Goal: Information Seeking & Learning: Check status

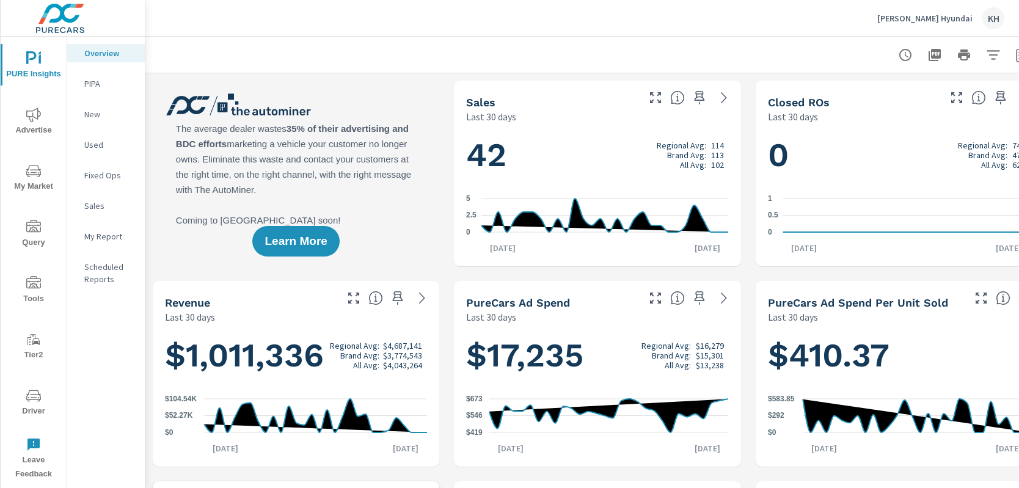
scroll to position [1, 0]
click at [27, 397] on icon "nav menu" at bounding box center [33, 395] width 15 height 15
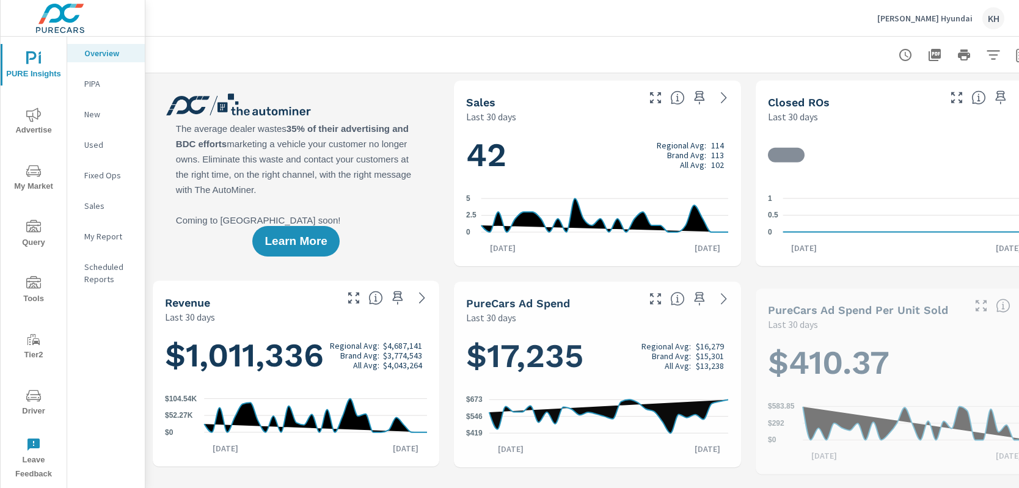
click at [37, 397] on icon "nav menu" at bounding box center [33, 395] width 15 height 15
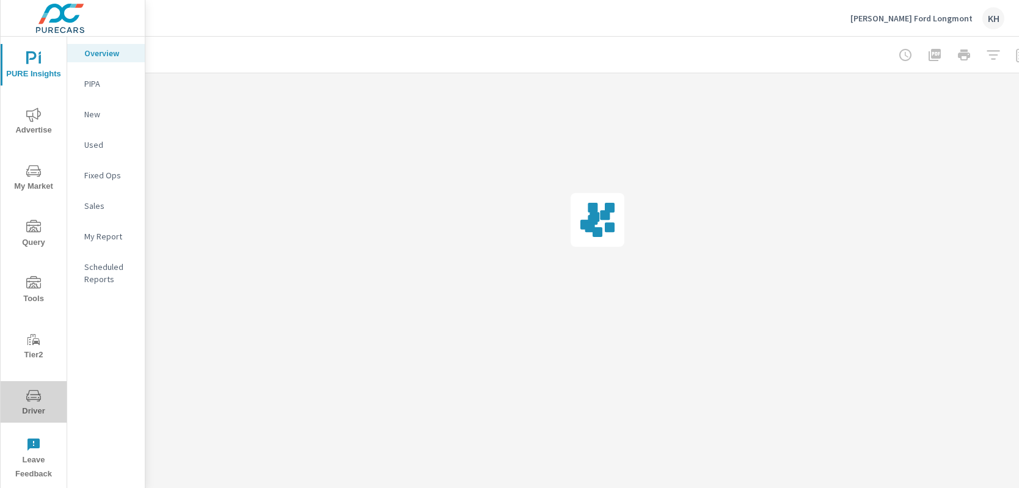
click at [29, 403] on span "Driver" at bounding box center [33, 403] width 59 height 30
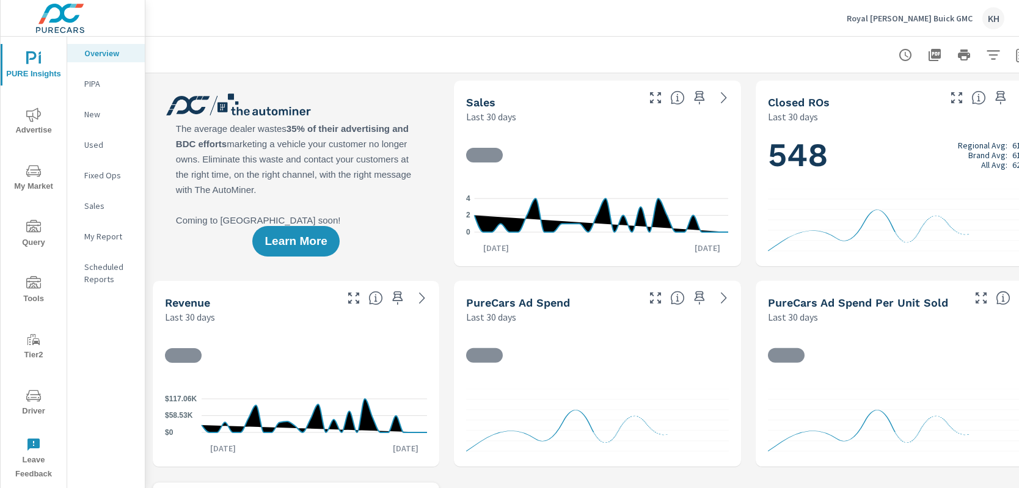
click at [40, 396] on icon "nav menu" at bounding box center [33, 396] width 15 height 12
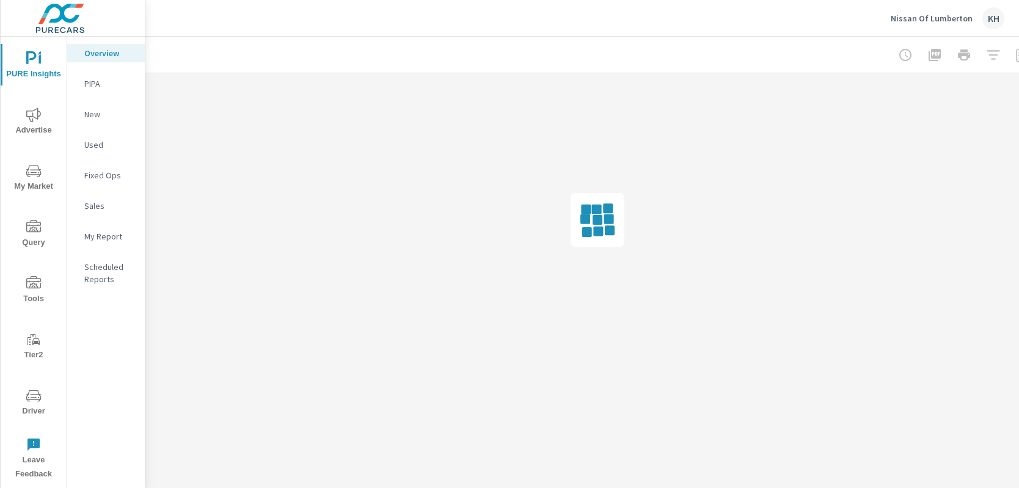
click at [28, 399] on icon "nav menu" at bounding box center [33, 396] width 15 height 12
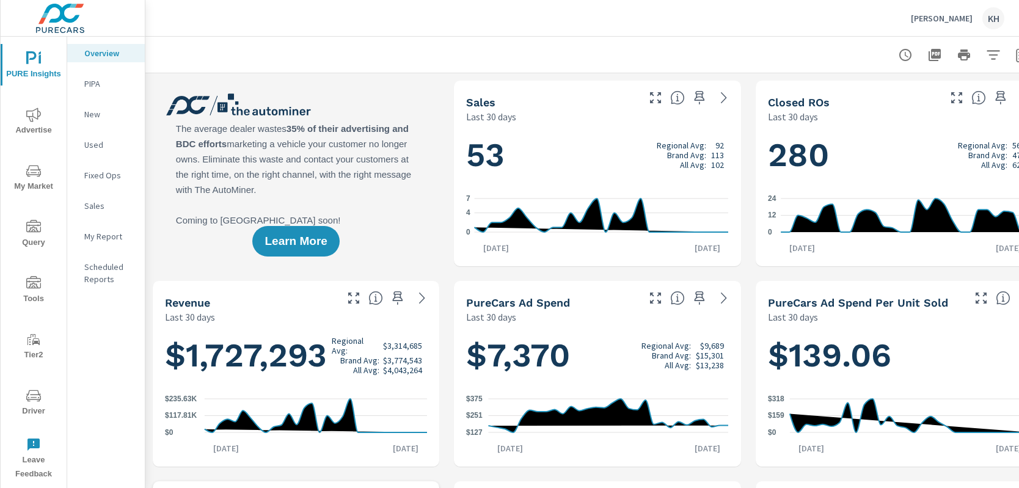
scroll to position [1, 0]
click at [32, 385] on button "Driver" at bounding box center [34, 402] width 66 height 42
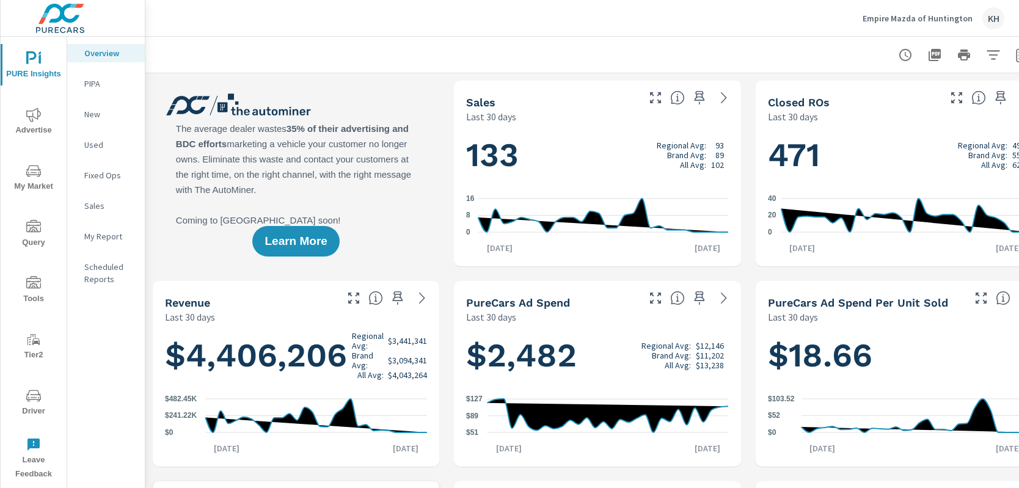
click at [40, 404] on span "Driver" at bounding box center [33, 403] width 59 height 30
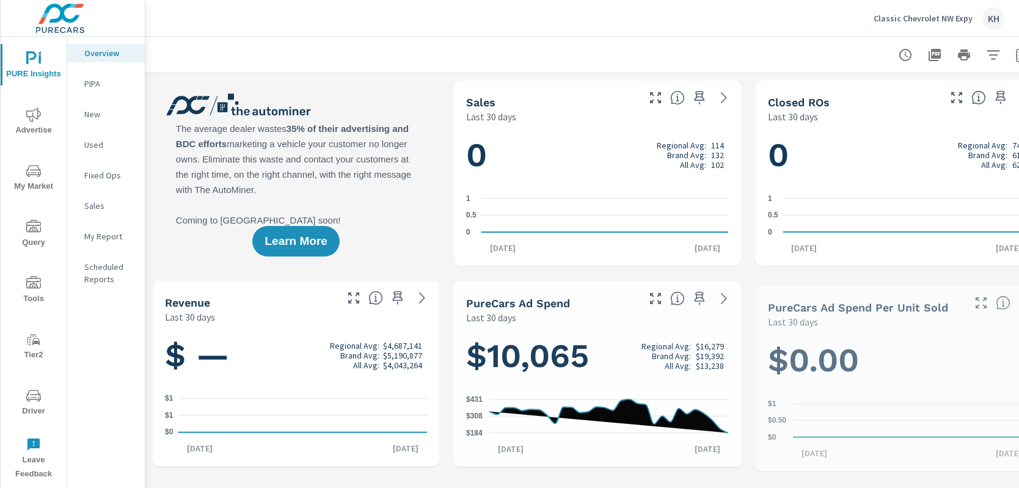
scroll to position [1, 0]
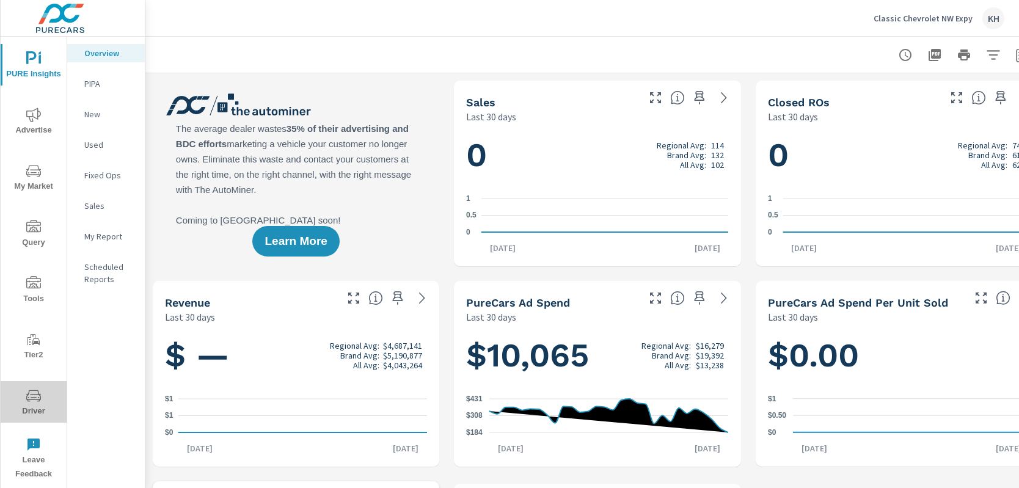
click at [27, 398] on icon "nav menu" at bounding box center [33, 395] width 15 height 15
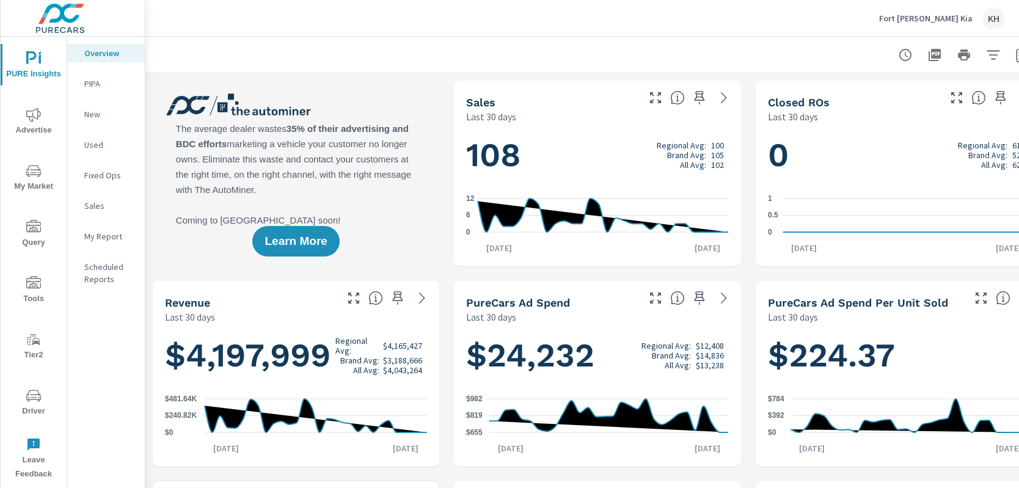
click at [37, 391] on icon "nav menu" at bounding box center [33, 395] width 15 height 15
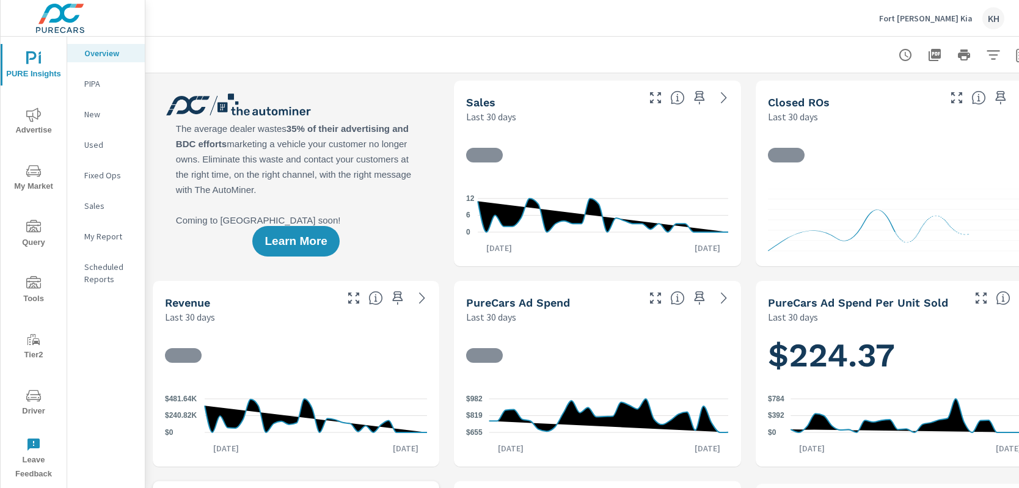
scroll to position [1, 0]
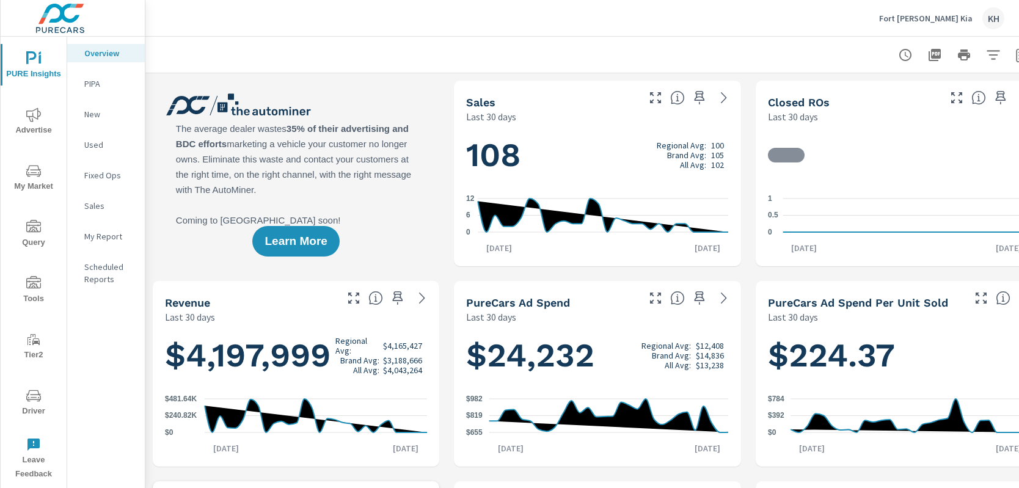
click at [33, 402] on icon "nav menu" at bounding box center [33, 395] width 15 height 15
